Goal: Task Accomplishment & Management: Use online tool/utility

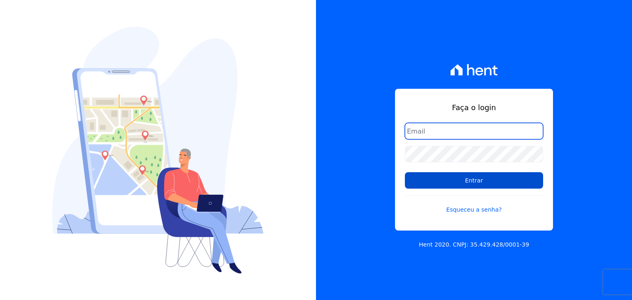
type input "[PERSON_NAME][EMAIL_ADDRESS][DOMAIN_NAME]"
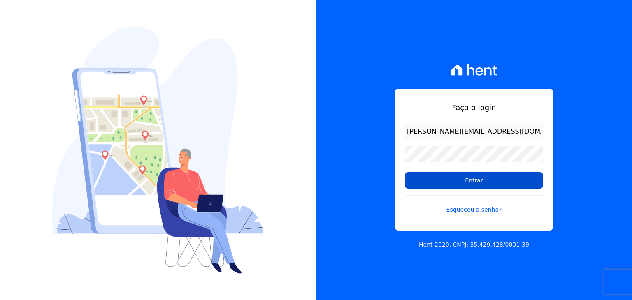
click at [413, 184] on input "Entrar" at bounding box center [474, 180] width 138 height 16
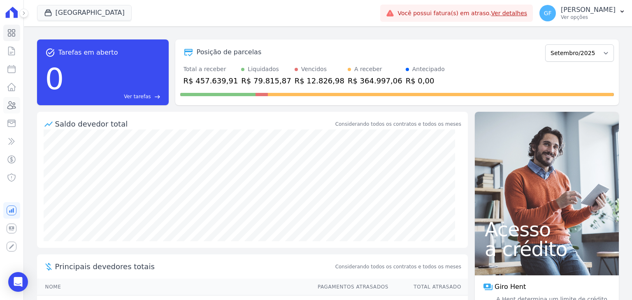
click at [9, 102] on icon at bounding box center [12, 105] width 8 height 7
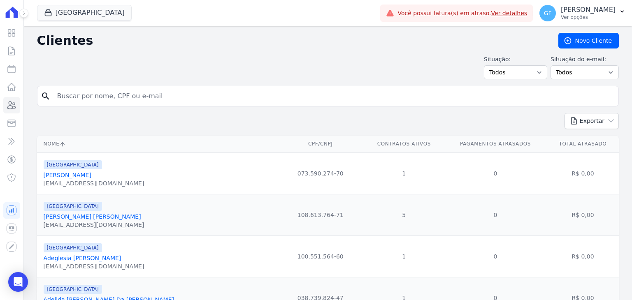
click at [86, 94] on input "search" at bounding box center [333, 96] width 563 height 16
paste input "[PERSON_NAME] [PERSON_NAME] [PERSON_NAME] Filho"
type input "[PERSON_NAME] [PERSON_NAME] [PERSON_NAME] Filho"
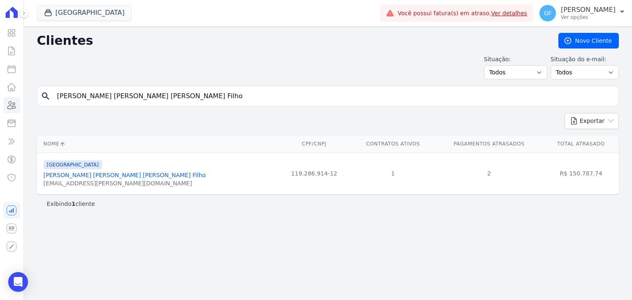
click at [68, 172] on link "[PERSON_NAME] [PERSON_NAME] [PERSON_NAME] Filho" at bounding box center [125, 175] width 162 height 7
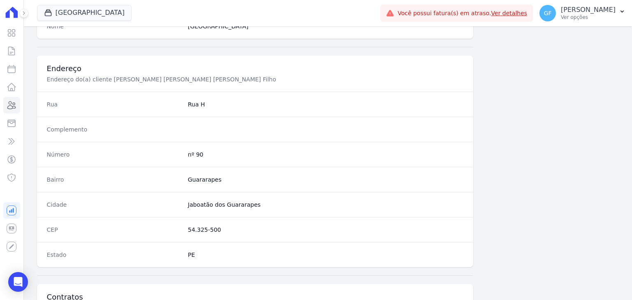
scroll to position [467, 0]
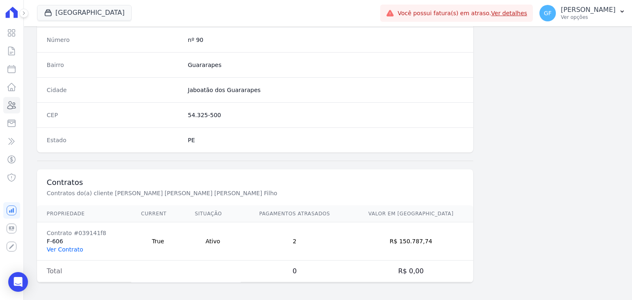
click at [69, 248] on link "Ver Contrato" at bounding box center [65, 250] width 36 height 7
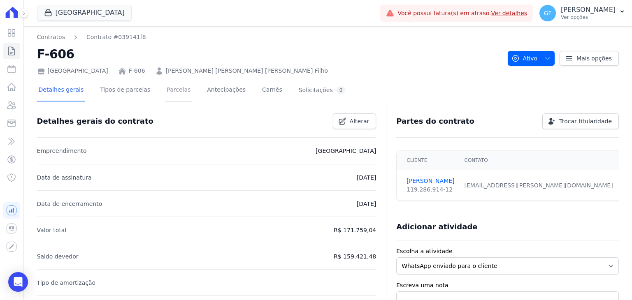
click at [175, 93] on link "Parcelas" at bounding box center [178, 91] width 27 height 22
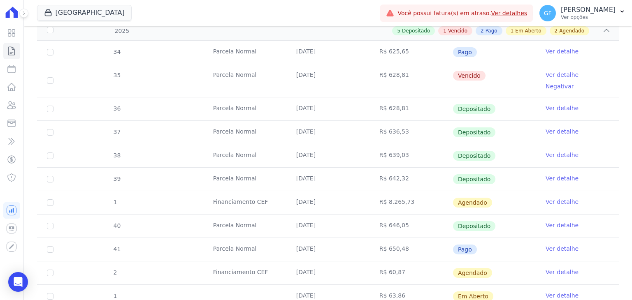
scroll to position [212, 0]
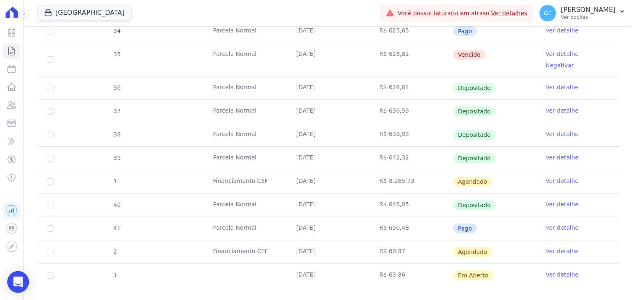
click at [21, 280] on icon "Open Intercom Messenger" at bounding box center [17, 282] width 9 height 11
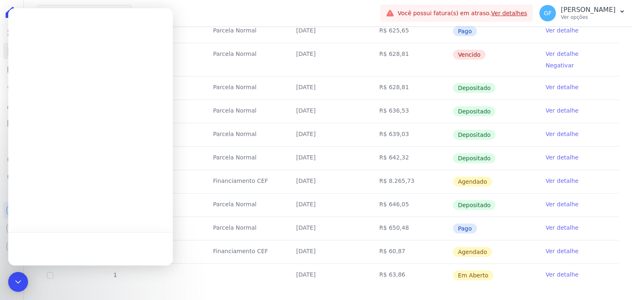
scroll to position [0, 0]
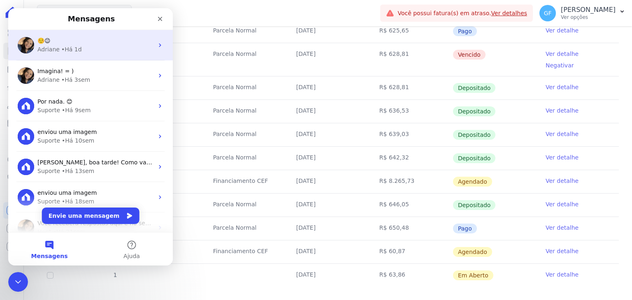
click at [63, 37] on div "☺️😉" at bounding box center [95, 41] width 116 height 9
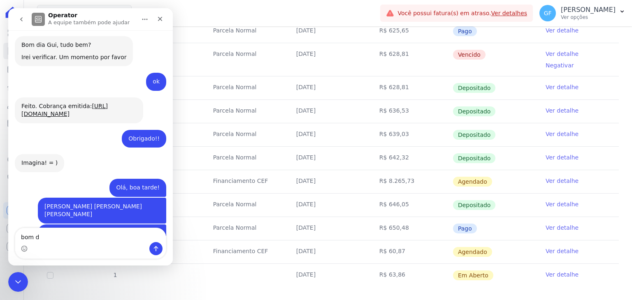
scroll to position [4753, 0]
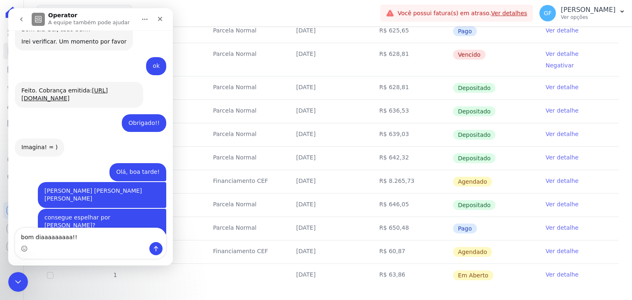
type textarea "bom diaaaaaaaaa!!"
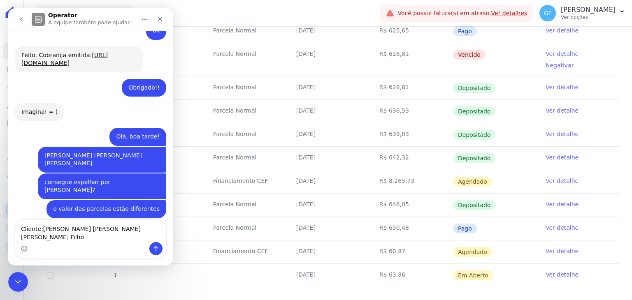
type textarea "Cliente: André Araújo Bezerra de Mello Filho"
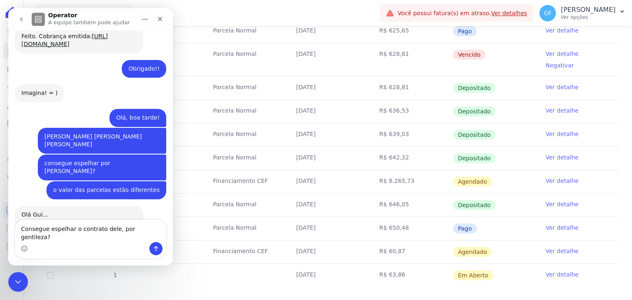
type textarea "Consegue espelhar o contrato dele, por gentileza?"
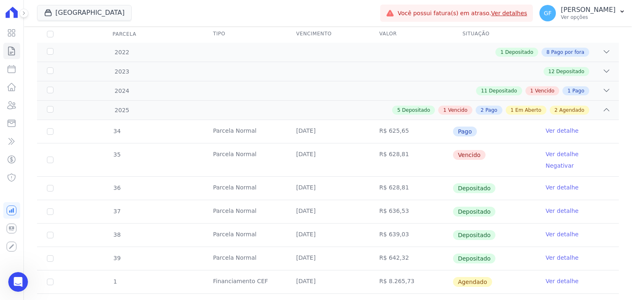
scroll to position [0, 0]
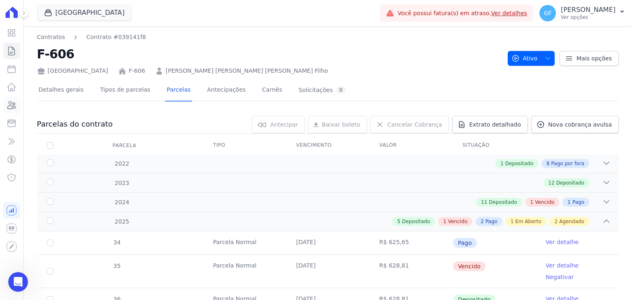
click at [11, 106] on icon at bounding box center [12, 105] width 10 height 10
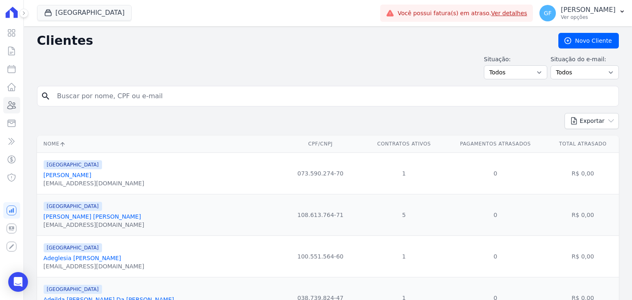
click at [123, 100] on input "search" at bounding box center [333, 96] width 563 height 16
paste input "Afranio dos Santos Araújo Júnior"
type input "Afranio dos Santos Araújo Júnior"
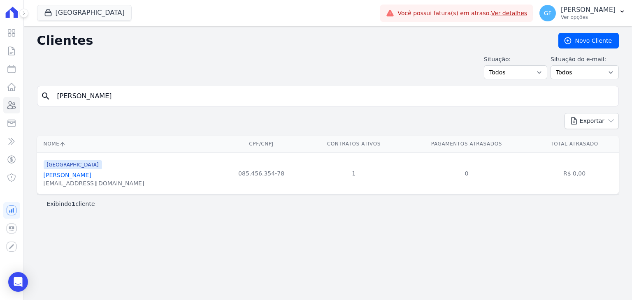
click at [91, 174] on link "Afranio Dos Santos Araújo Júnior" at bounding box center [68, 175] width 48 height 7
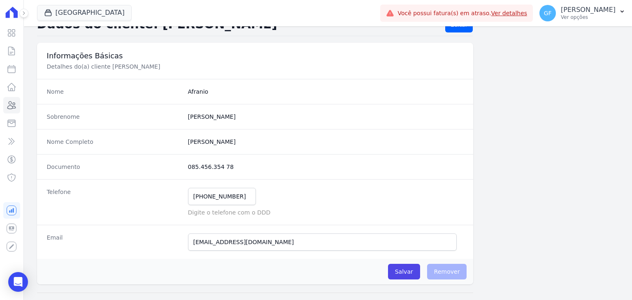
scroll to position [82, 0]
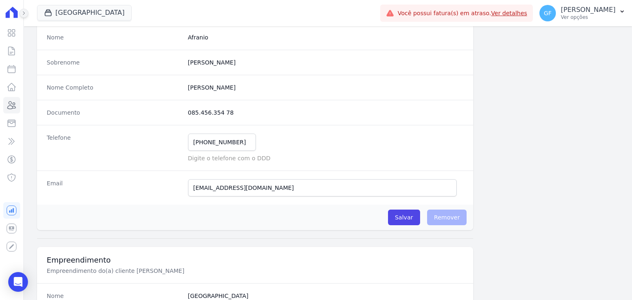
click at [24, 14] on icon at bounding box center [23, 13] width 5 height 5
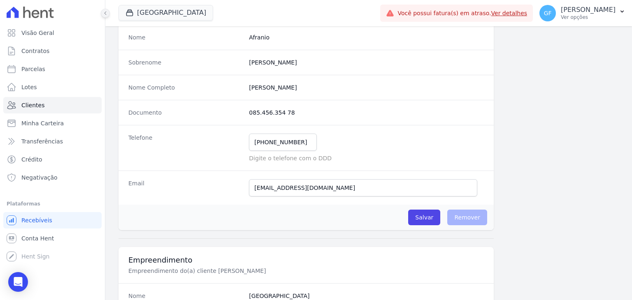
click at [24, 14] on icon at bounding box center [26, 13] width 7 height 12
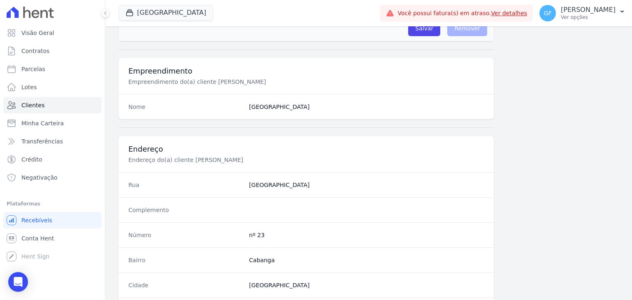
scroll to position [453, 0]
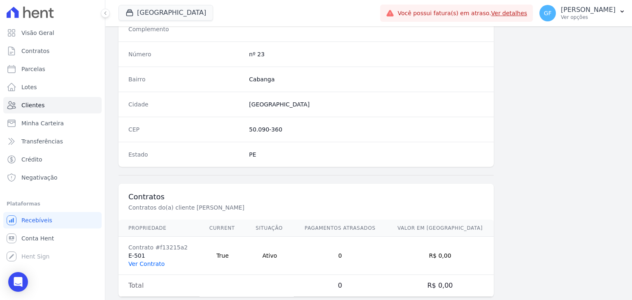
click at [147, 261] on link "Ver Contrato" at bounding box center [146, 264] width 36 height 7
click at [109, 14] on button at bounding box center [105, 13] width 9 height 9
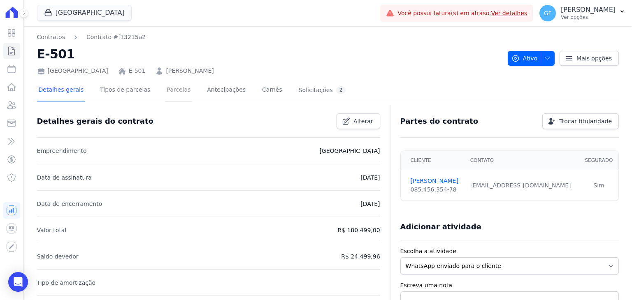
click at [165, 86] on link "Parcelas" at bounding box center [178, 91] width 27 height 22
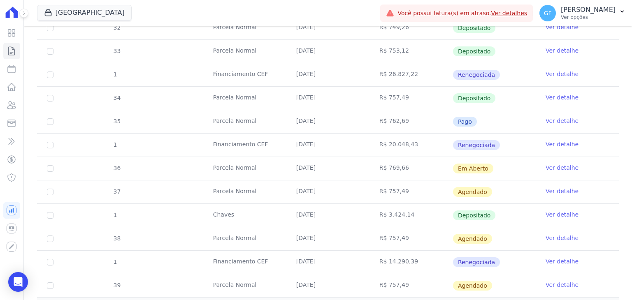
scroll to position [329, 0]
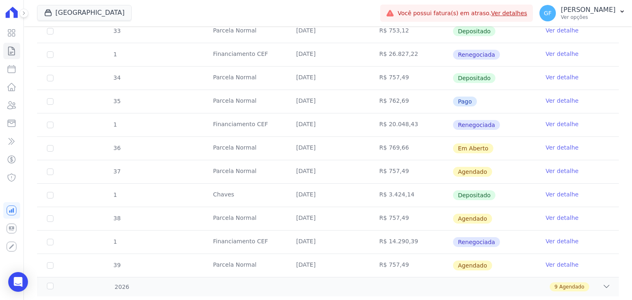
drag, startPoint x: 294, startPoint y: 147, endPoint x: 524, endPoint y: 149, distance: 229.3
click at [524, 149] on tr "36 Parcela Normal 20/09/2025 R$ 769,66 Em Aberto Ver detalhe" at bounding box center [328, 148] width 582 height 23
drag, startPoint x: 373, startPoint y: 169, endPoint x: 506, endPoint y: 172, distance: 133.4
click at [506, 172] on tr "37 Parcela Normal 20/10/2025 R$ 757,49 Agendado Ver detalhe" at bounding box center [328, 171] width 582 height 23
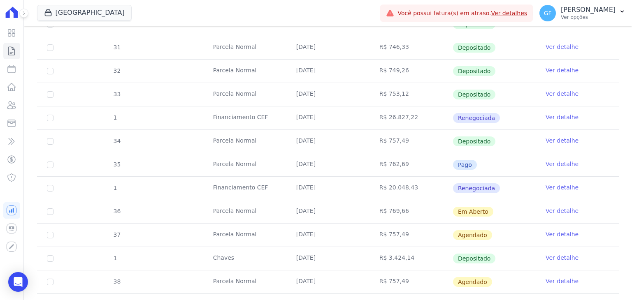
scroll to position [348, 0]
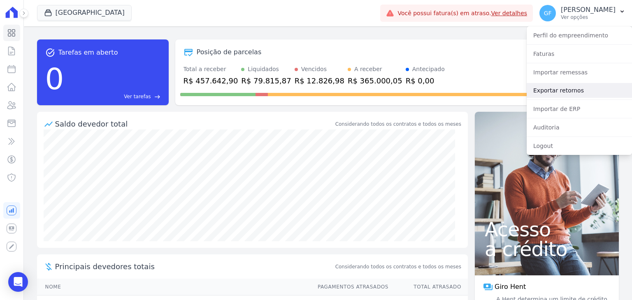
click at [565, 89] on link "Exportar retornos" at bounding box center [579, 90] width 105 height 15
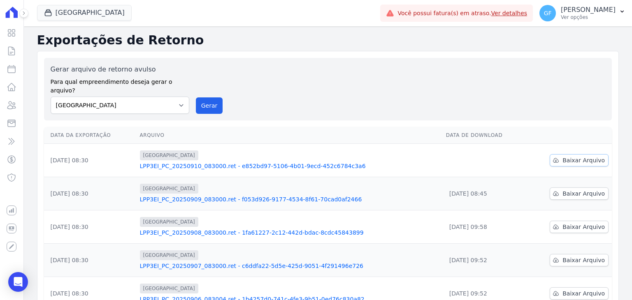
click at [580, 156] on span "Baixar Arquivo" at bounding box center [584, 160] width 42 height 8
click at [582, 16] on p "Ver opções" at bounding box center [588, 17] width 55 height 7
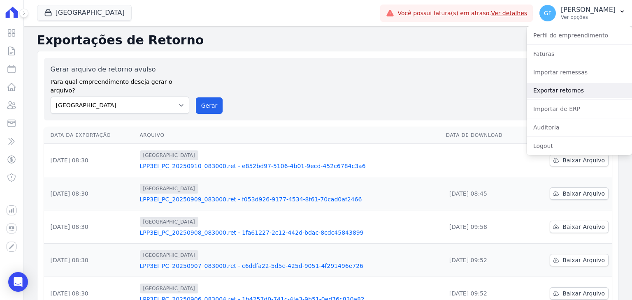
click at [552, 91] on link "Exportar retornos" at bounding box center [579, 90] width 105 height 15
